Goal: Check status

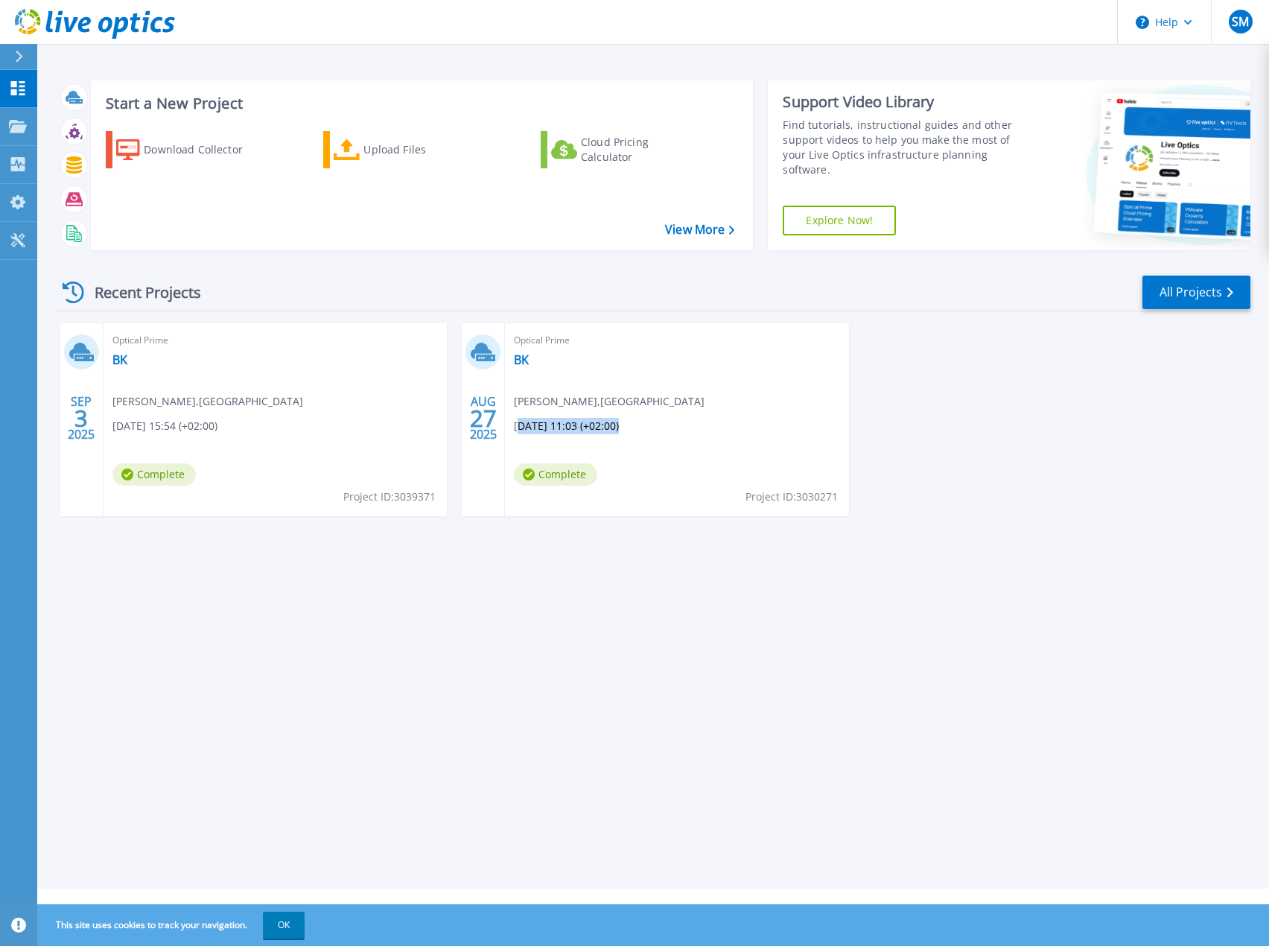
drag, startPoint x: 523, startPoint y: 429, endPoint x: 620, endPoint y: 427, distance: 96.8
click at [619, 427] on span "[DATE] 11:03 (+02:00)" at bounding box center [566, 426] width 105 height 16
click at [526, 392] on div "Optical Prime BK Sanidin Muratbegovic , [GEOGRAPHIC_DATA] [DATE] 11:03 (+02:00)…" at bounding box center [676, 419] width 343 height 193
click at [532, 340] on span "Optical Prime" at bounding box center [676, 340] width 325 height 16
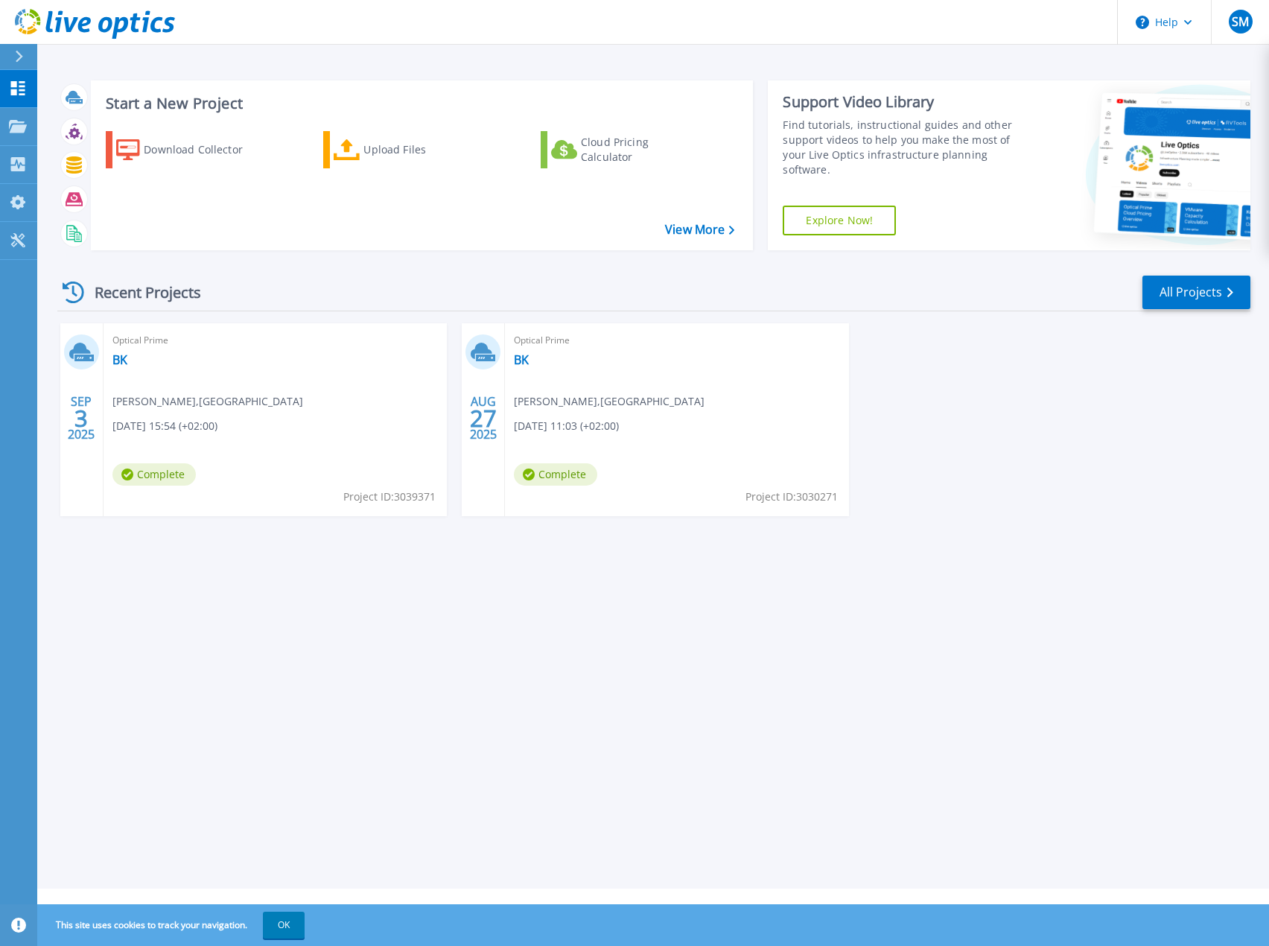
click at [621, 409] on div "Optical Prime BK Sanidin Muratbegovic , [GEOGRAPHIC_DATA] [DATE] 11:03 (+02:00)…" at bounding box center [676, 419] width 343 height 193
click at [284, 923] on button "OK" at bounding box center [284, 924] width 42 height 27
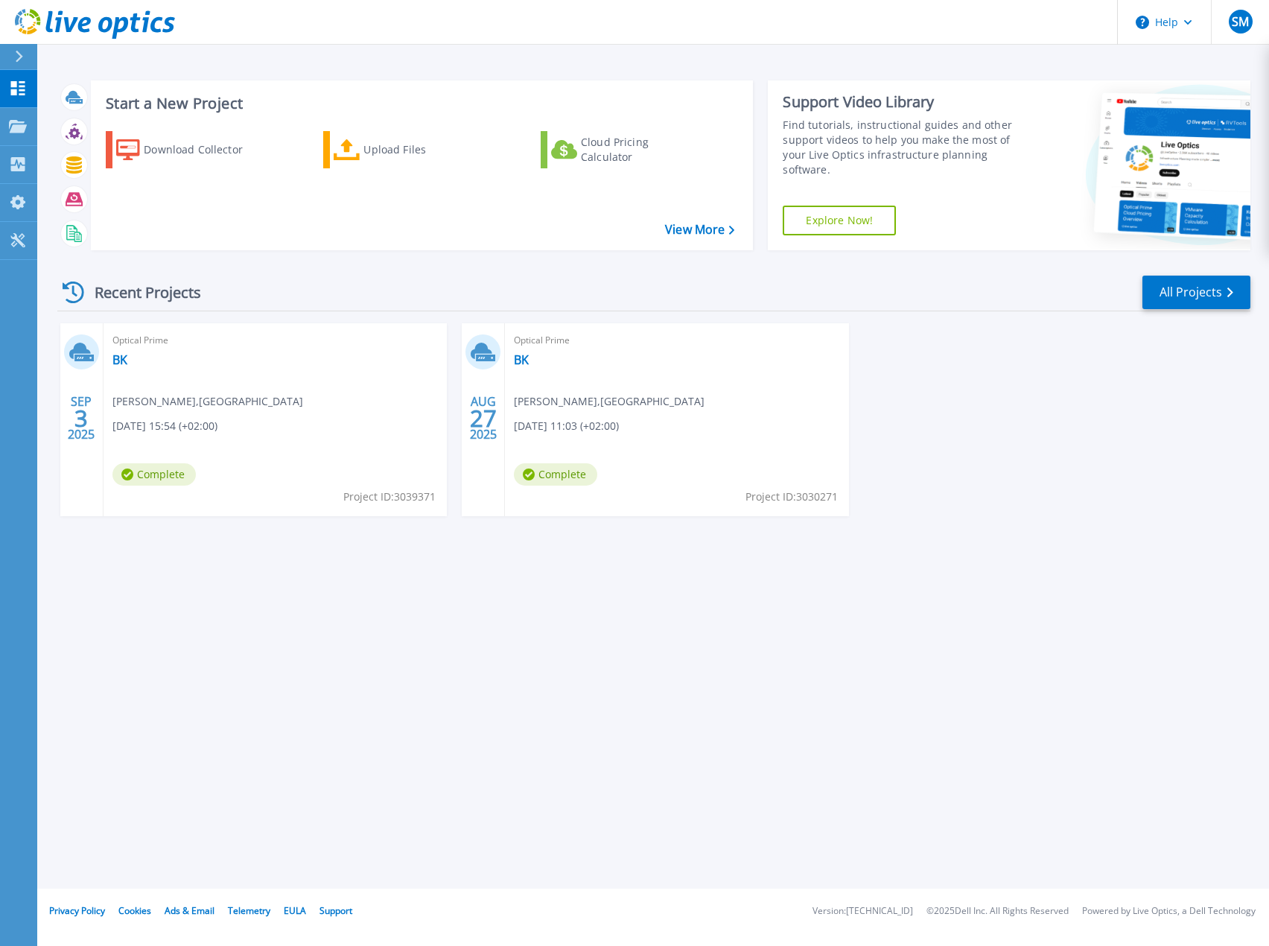
click at [663, 402] on span "[PERSON_NAME] , [GEOGRAPHIC_DATA]" at bounding box center [609, 401] width 191 height 16
click at [689, 430] on div "Optical Prime BK Sanidin Muratbegovic , [GEOGRAPHIC_DATA] [DATE] 11:03 (+02:00)…" at bounding box center [676, 419] width 343 height 193
